Goal: Task Accomplishment & Management: Manage account settings

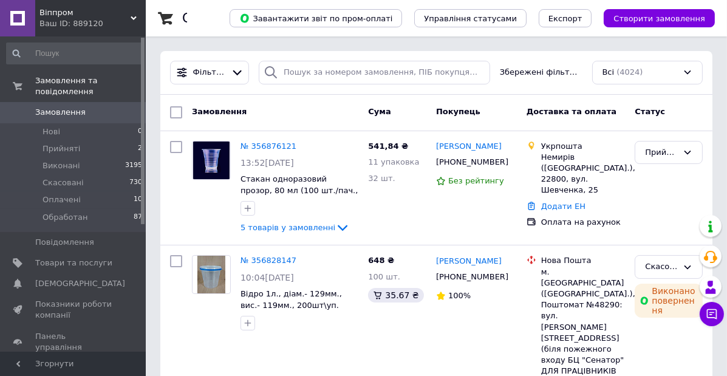
click at [60, 194] on span "Оплачені" at bounding box center [62, 199] width 38 height 11
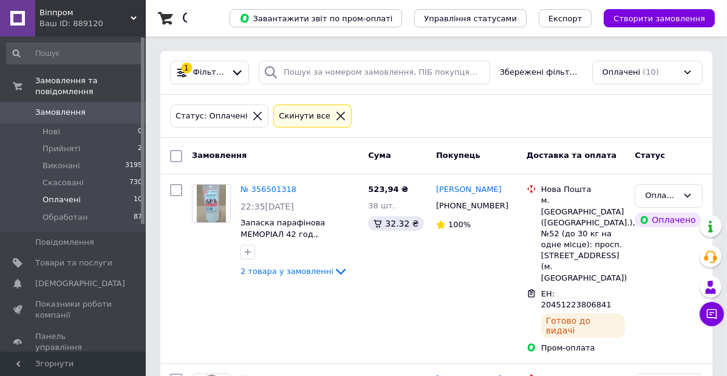
click at [57, 194] on span "Оплачені" at bounding box center [62, 199] width 38 height 11
click at [73, 194] on span "Оплачені" at bounding box center [62, 199] width 38 height 11
click at [82, 258] on span "Товари та послуги" at bounding box center [73, 263] width 77 height 11
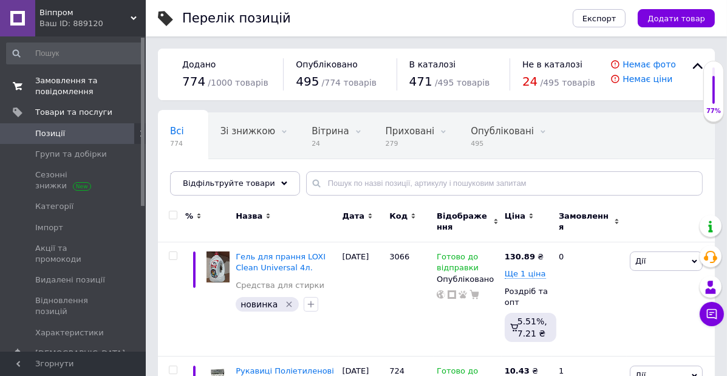
click at [89, 75] on span "Замовлення та повідомлення" at bounding box center [73, 86] width 77 height 22
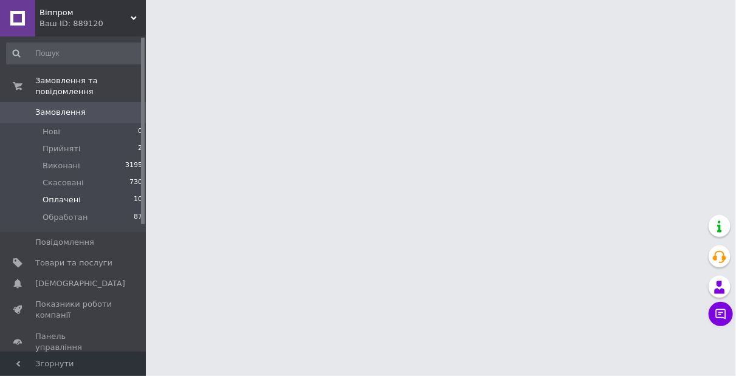
click at [57, 194] on span "Оплачені" at bounding box center [62, 199] width 38 height 11
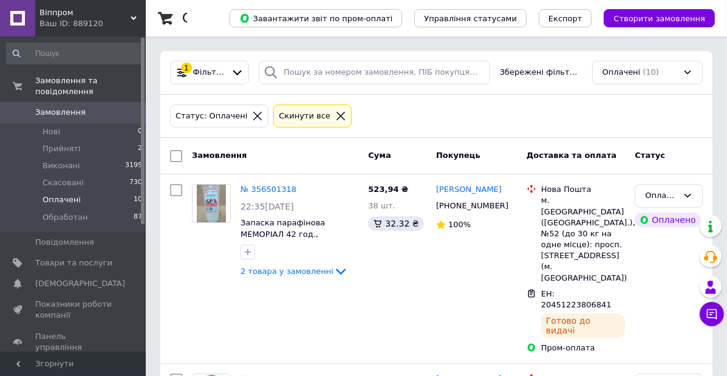
click at [62, 194] on span "Оплачені" at bounding box center [62, 199] width 38 height 11
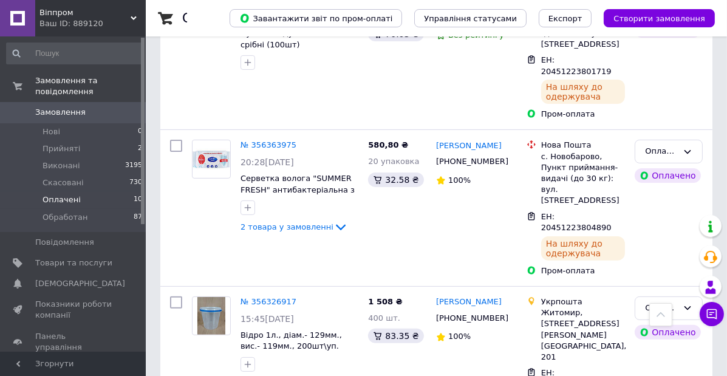
scroll to position [462, 0]
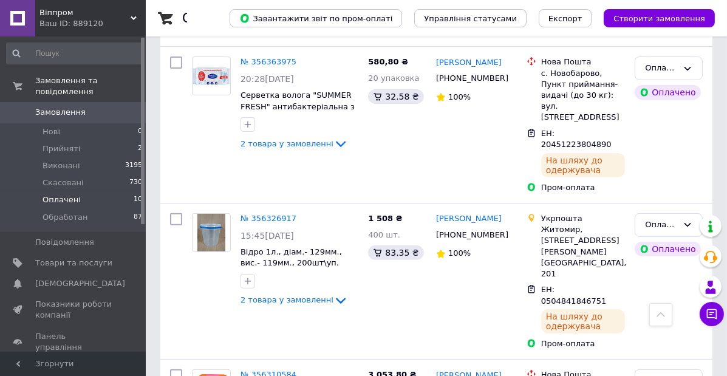
click at [66, 194] on span "Оплачені" at bounding box center [62, 199] width 38 height 11
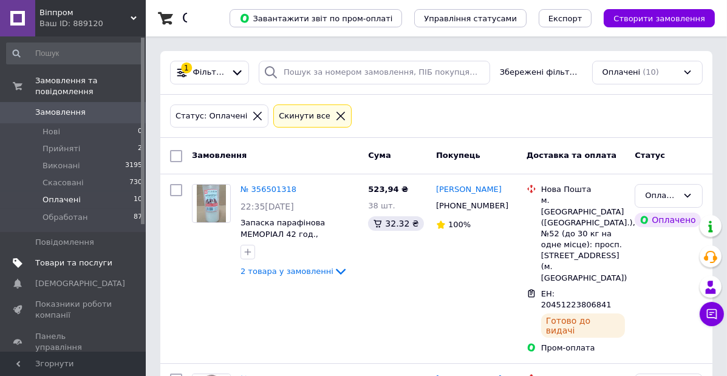
click at [73, 258] on span "Товари та послуги" at bounding box center [73, 263] width 77 height 11
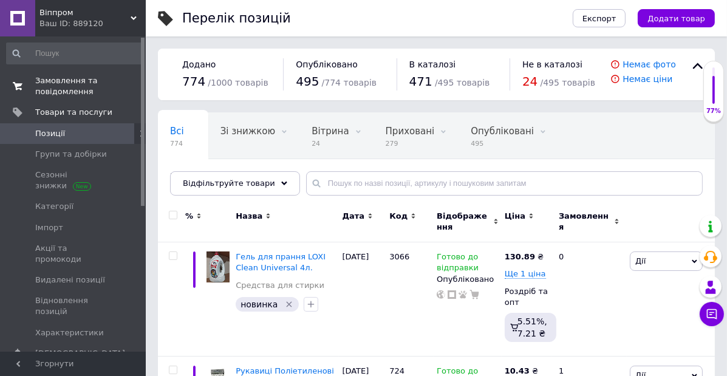
click at [75, 89] on span "Замовлення та повідомлення" at bounding box center [73, 86] width 77 height 22
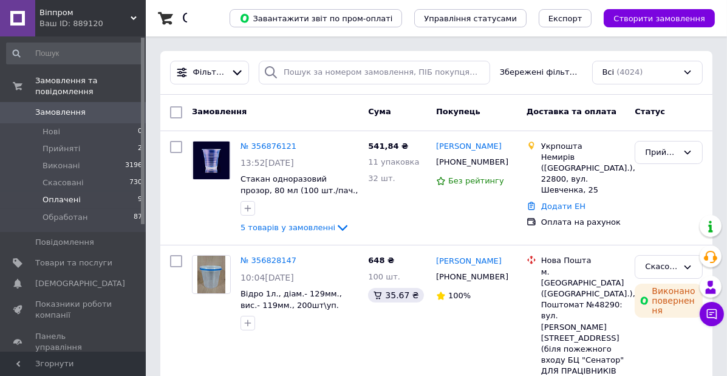
click at [109, 191] on li "Оплачені 9" at bounding box center [75, 199] width 150 height 17
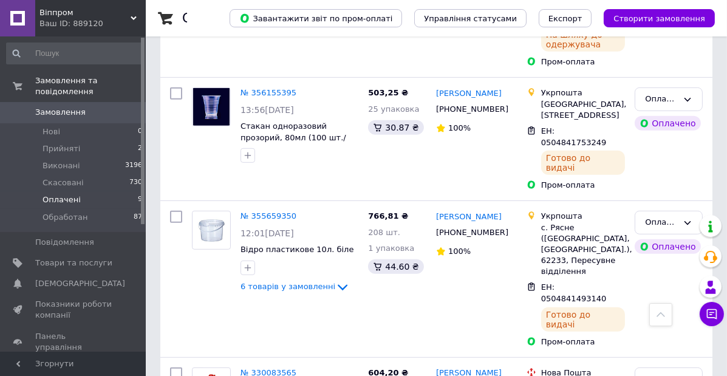
scroll to position [636, 0]
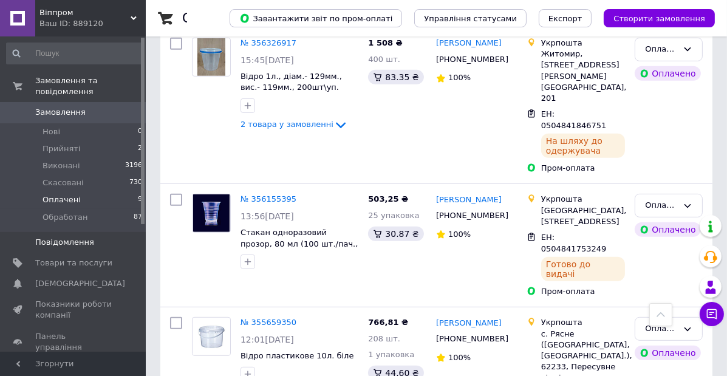
scroll to position [636, 0]
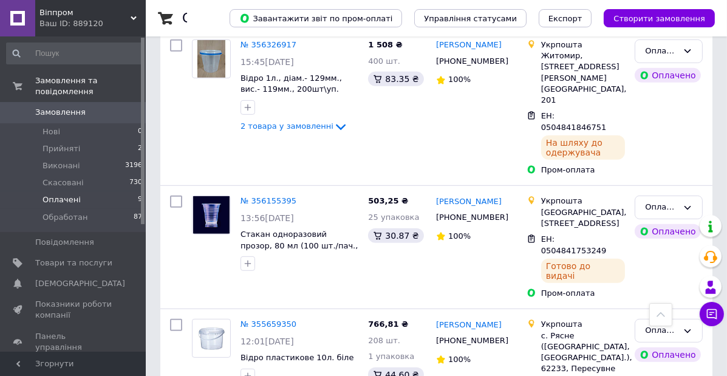
drag, startPoint x: 91, startPoint y: 253, endPoint x: 275, endPoint y: 205, distance: 190.3
click at [92, 258] on span "Товари та послуги" at bounding box center [73, 263] width 77 height 11
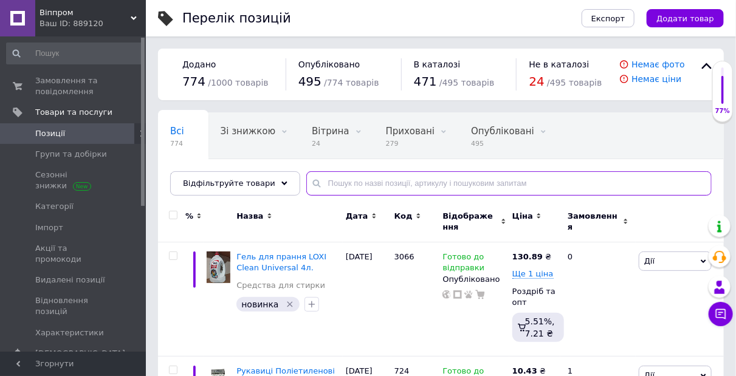
click at [393, 181] on input "text" at bounding box center [508, 183] width 405 height 24
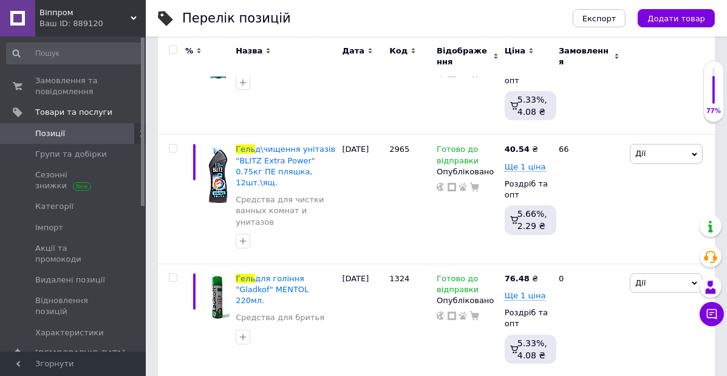
scroll to position [289, 0]
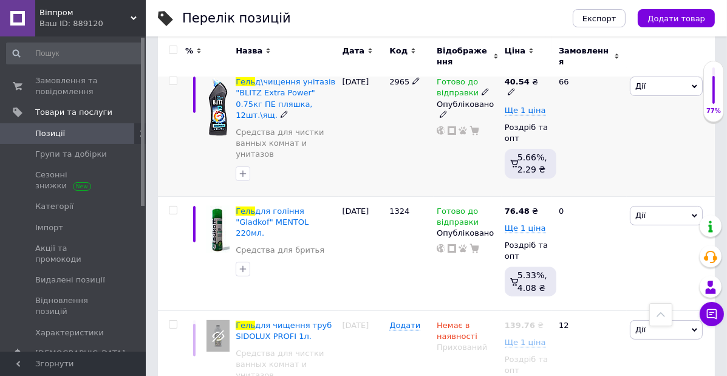
type input "гель"
click at [482, 91] on icon at bounding box center [485, 91] width 7 height 7
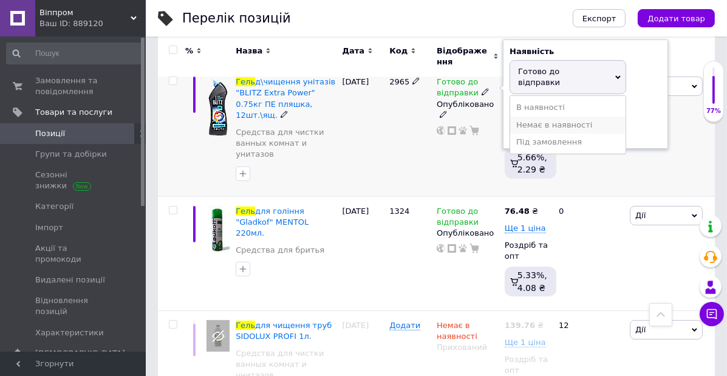
drag, startPoint x: 535, startPoint y: 117, endPoint x: 425, endPoint y: 138, distance: 111.9
click at [535, 117] on li "Немає в наявності" at bounding box center [567, 125] width 115 height 17
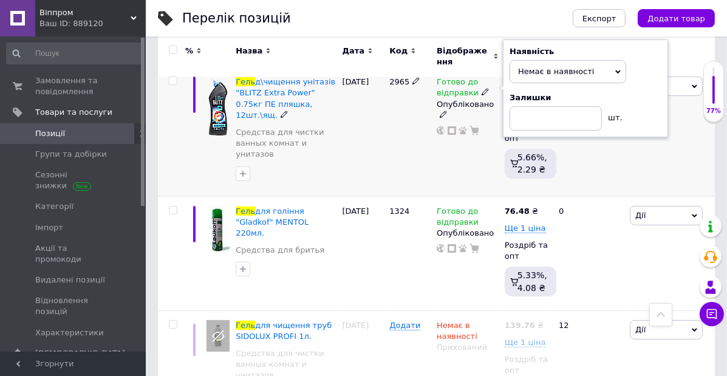
click at [425, 138] on div "2965" at bounding box center [410, 131] width 47 height 129
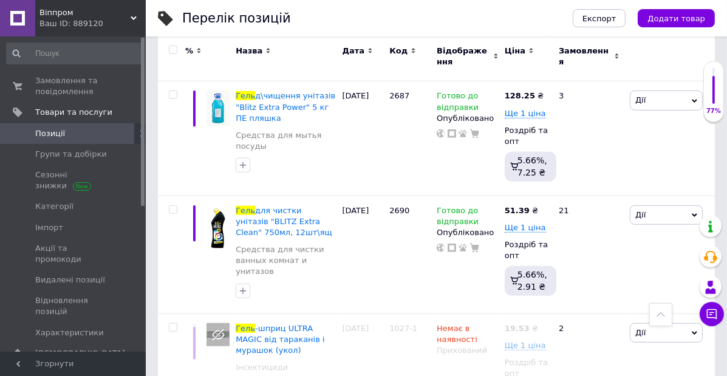
scroll to position [984, 0]
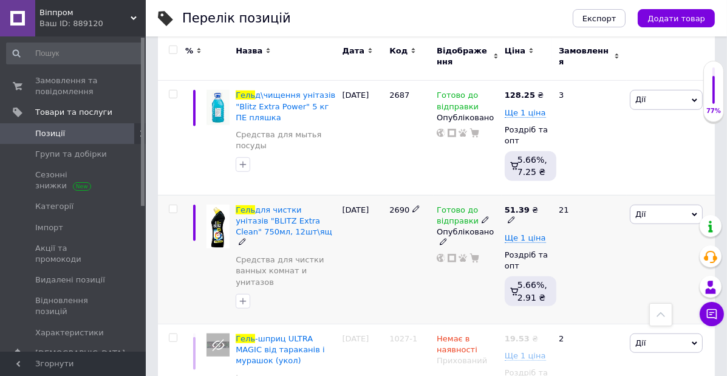
click at [482, 216] on icon at bounding box center [485, 219] width 7 height 7
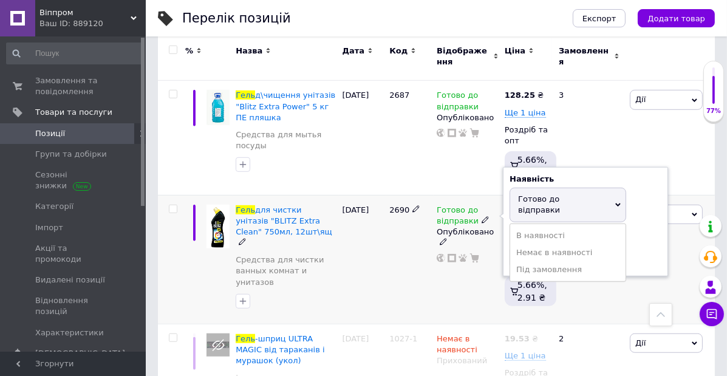
drag, startPoint x: 560, startPoint y: 193, endPoint x: 408, endPoint y: 205, distance: 152.4
click at [559, 244] on li "Немає в наявності" at bounding box center [567, 252] width 115 height 17
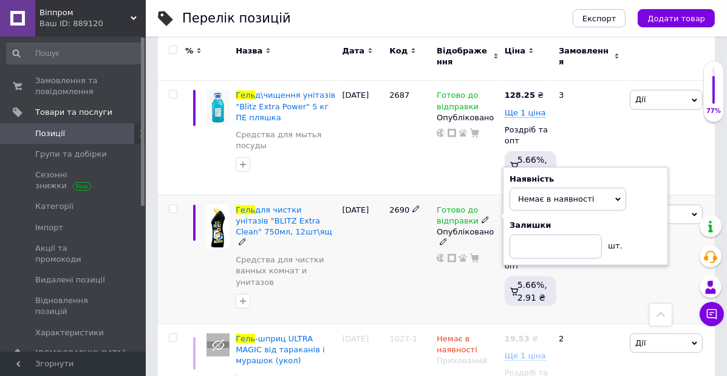
click at [400, 207] on div "2690" at bounding box center [410, 259] width 47 height 129
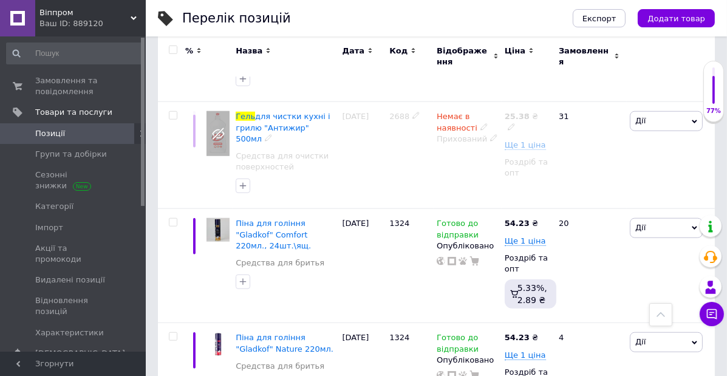
scroll to position [1446, 0]
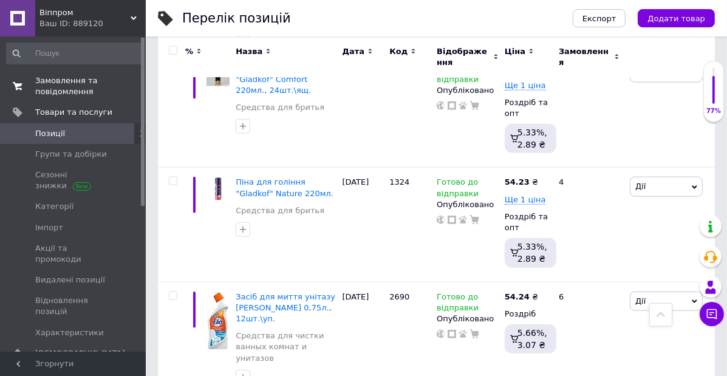
click at [71, 84] on span "Замовлення та повідомлення" at bounding box center [73, 86] width 77 height 22
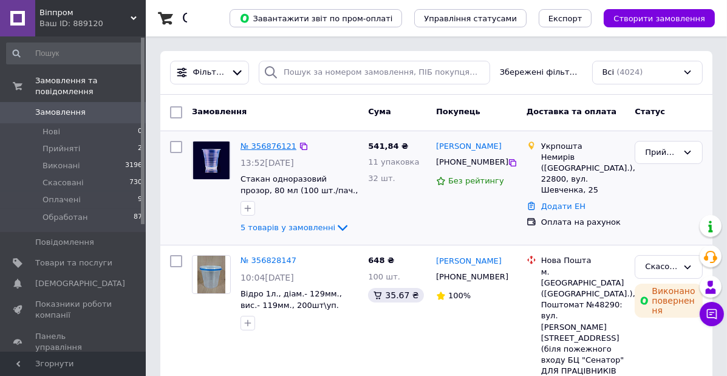
click at [269, 146] on link "№ 356876121" at bounding box center [269, 146] width 56 height 9
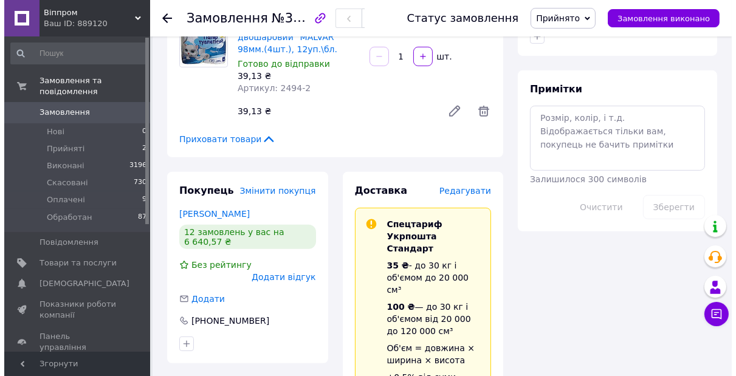
scroll to position [636, 0]
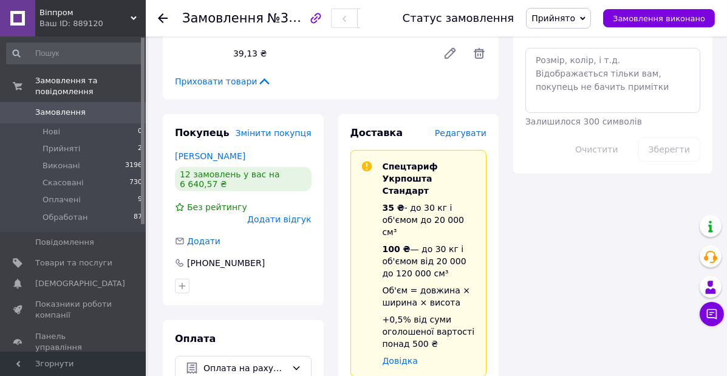
click at [470, 128] on span "Редагувати" at bounding box center [461, 133] width 52 height 10
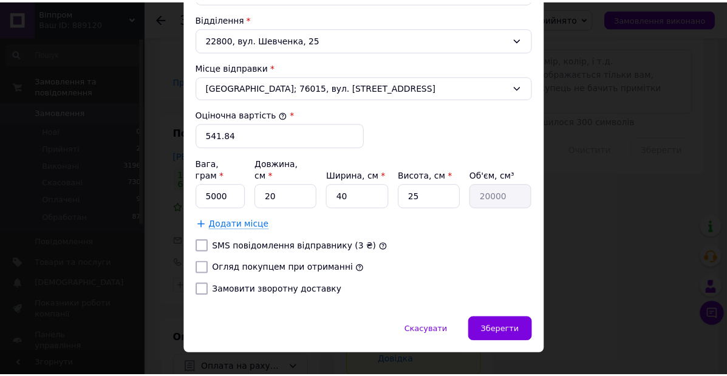
scroll to position [427, 0]
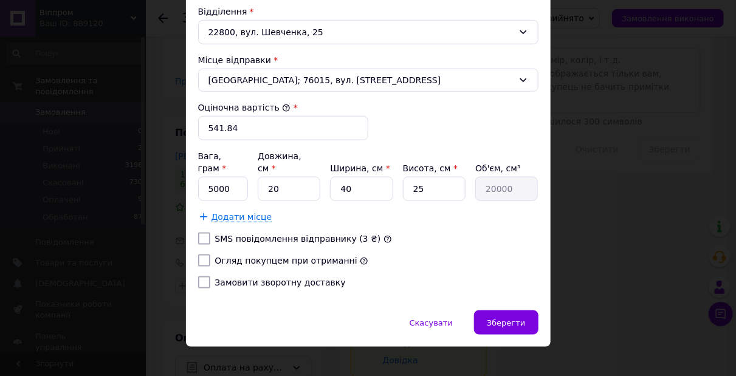
click at [199, 255] on input "Огляд покупцем при отриманні" at bounding box center [204, 261] width 12 height 12
checkbox input "true"
click at [230, 177] on input "5000" at bounding box center [223, 189] width 50 height 24
type input "5"
type input "2600"
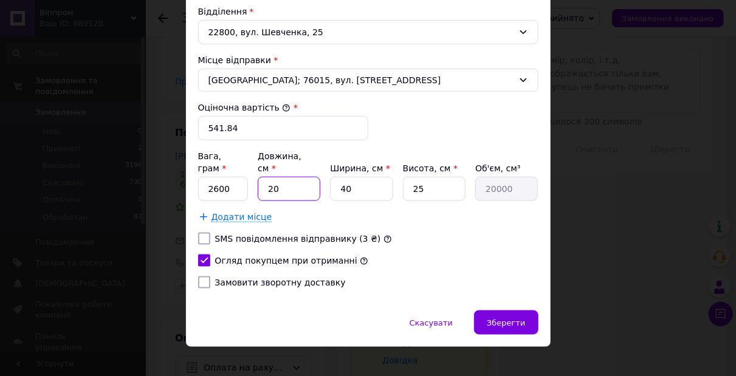
click at [287, 177] on input "20" at bounding box center [289, 189] width 63 height 24
type input "2"
type input "2000"
type input "4"
type input "4000"
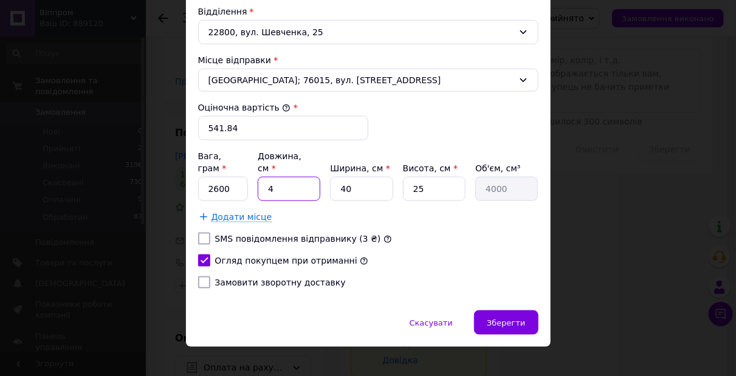
type input "45"
type input "45000"
type input "45"
click at [374, 177] on input "40" at bounding box center [361, 189] width 63 height 24
type input "4"
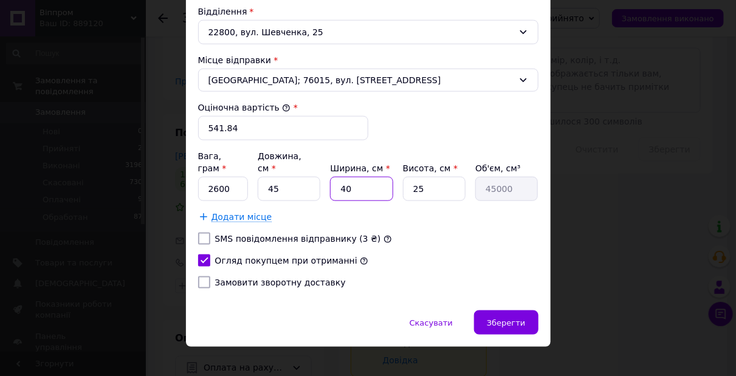
type input "4500"
type input "3"
type input "3375"
type input "30"
type input "33750"
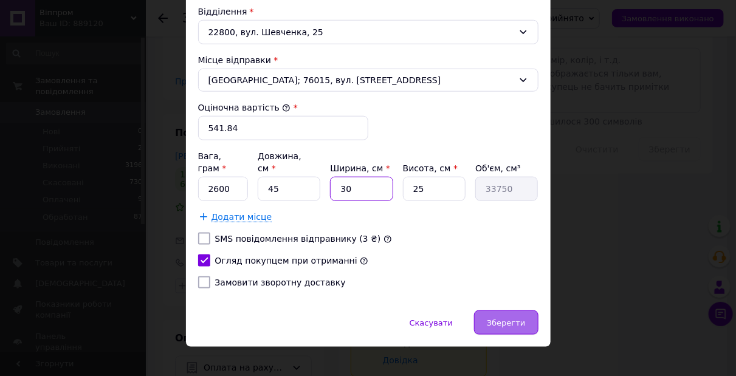
type input "30"
click at [531, 311] on div "Зберегти" at bounding box center [506, 323] width 64 height 24
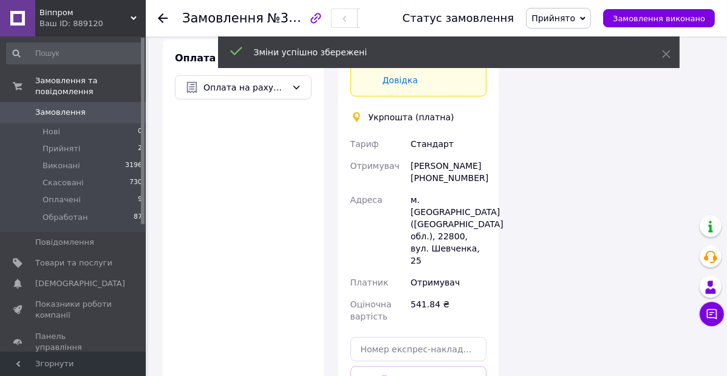
scroll to position [984, 0]
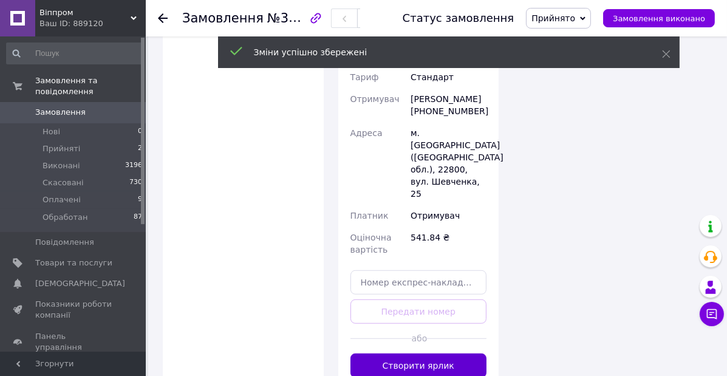
click at [446, 354] on button "Створити ярлик" at bounding box center [419, 366] width 137 height 24
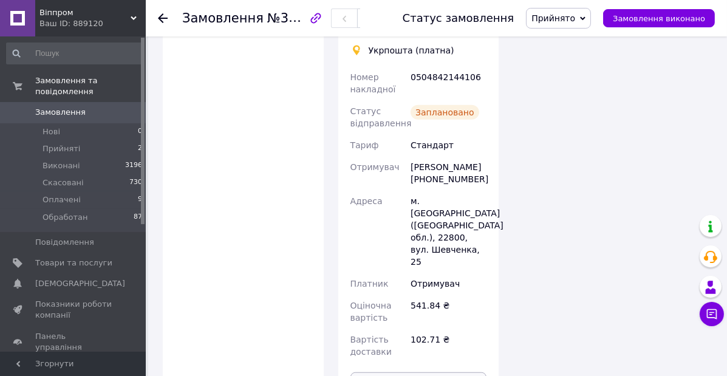
click at [123, 191] on li "Оплачені 9" at bounding box center [75, 199] width 150 height 17
